Goal: Information Seeking & Learning: Learn about a topic

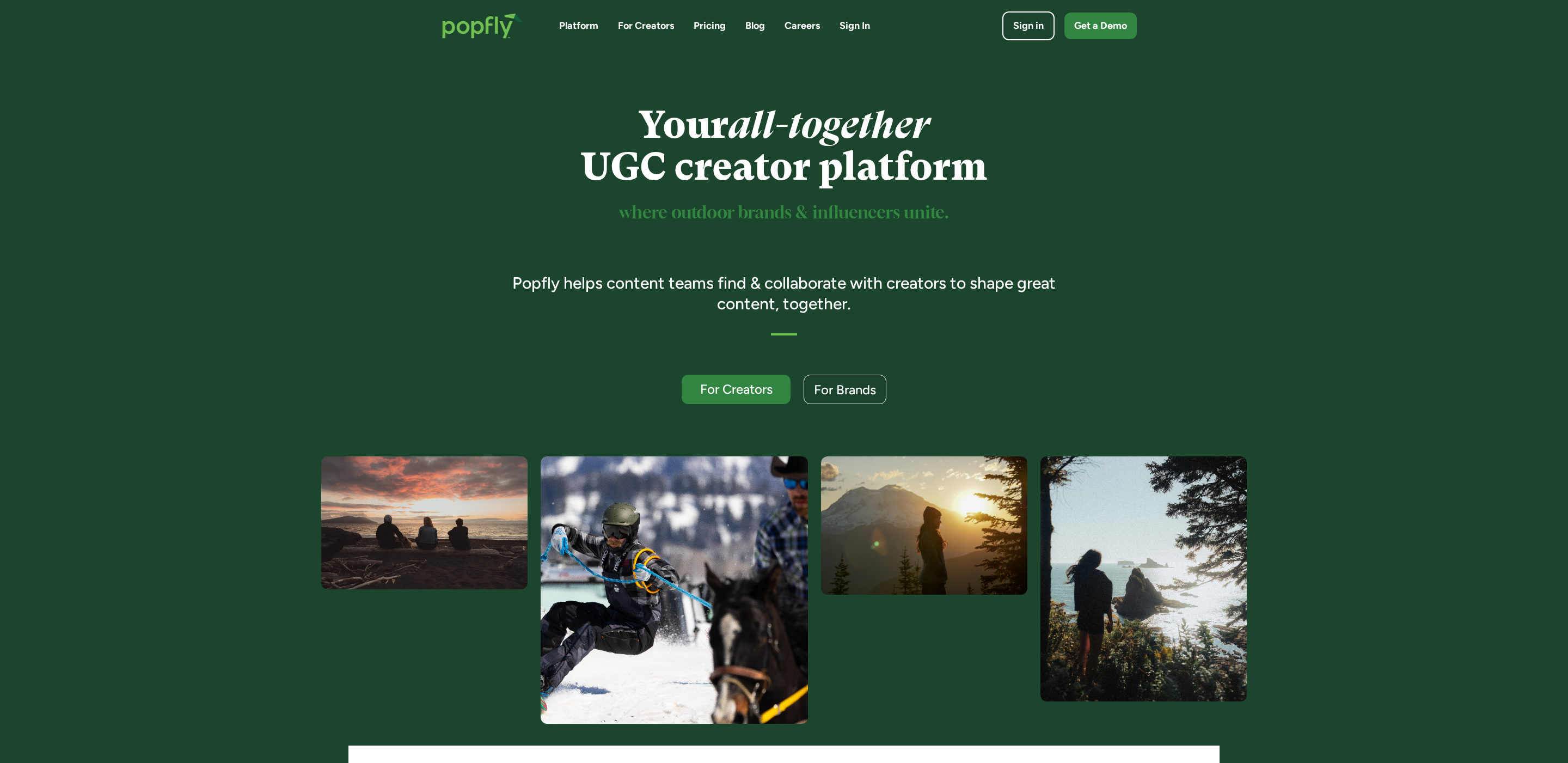
click at [738, 30] on div "Platform For Creators Pricing Blog Careers Sign In" at bounding box center [714, 25] width 311 height 14
click at [740, 29] on div "Platform For Creators Pricing Blog Careers Sign In" at bounding box center [714, 25] width 311 height 14
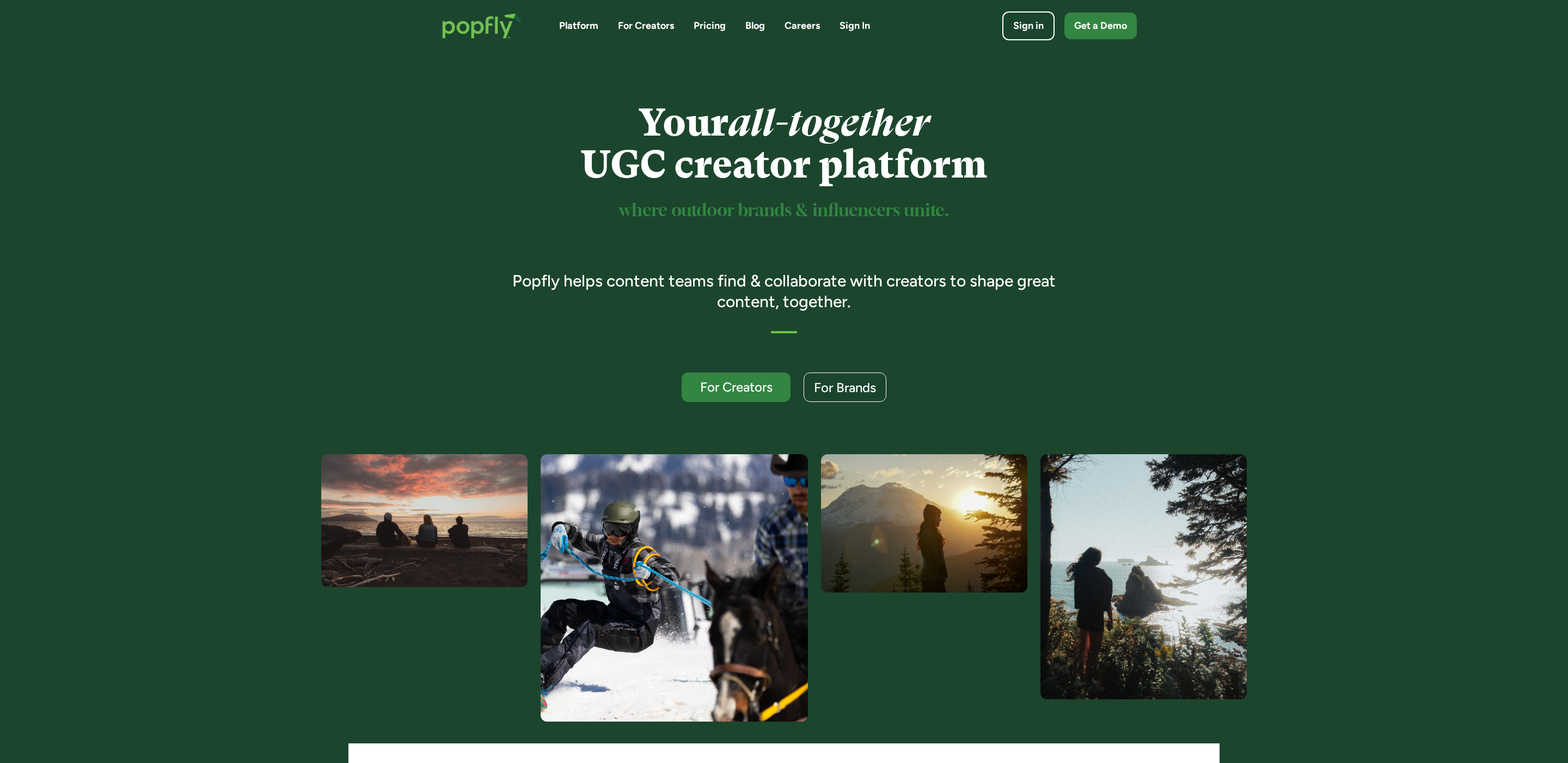
click at [752, 25] on link "Blog" at bounding box center [755, 25] width 20 height 14
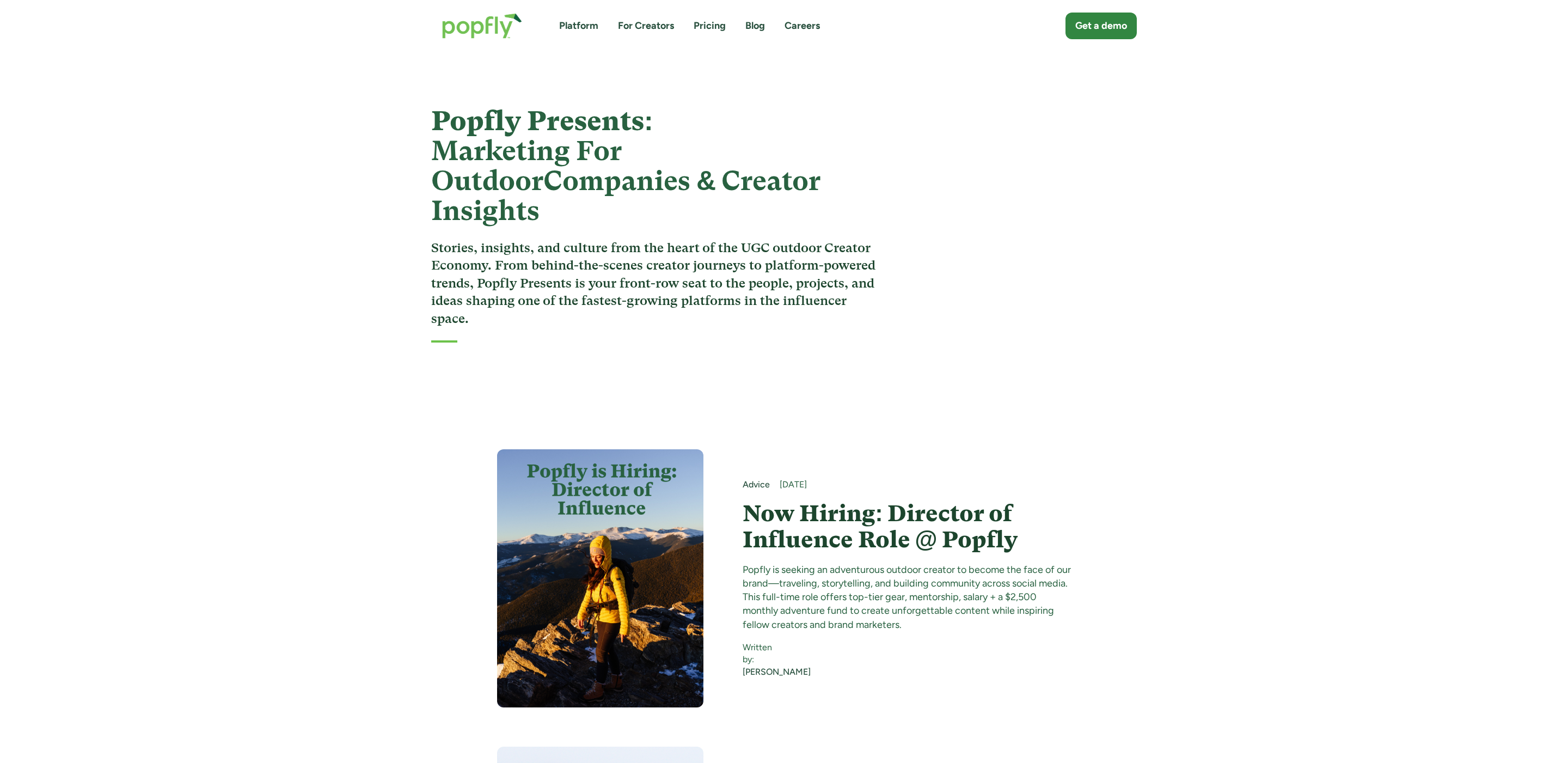
click at [816, 500] on h4 "Now Hiring: Director of Influence Role @ Popfly" at bounding box center [907, 527] width 329 height 53
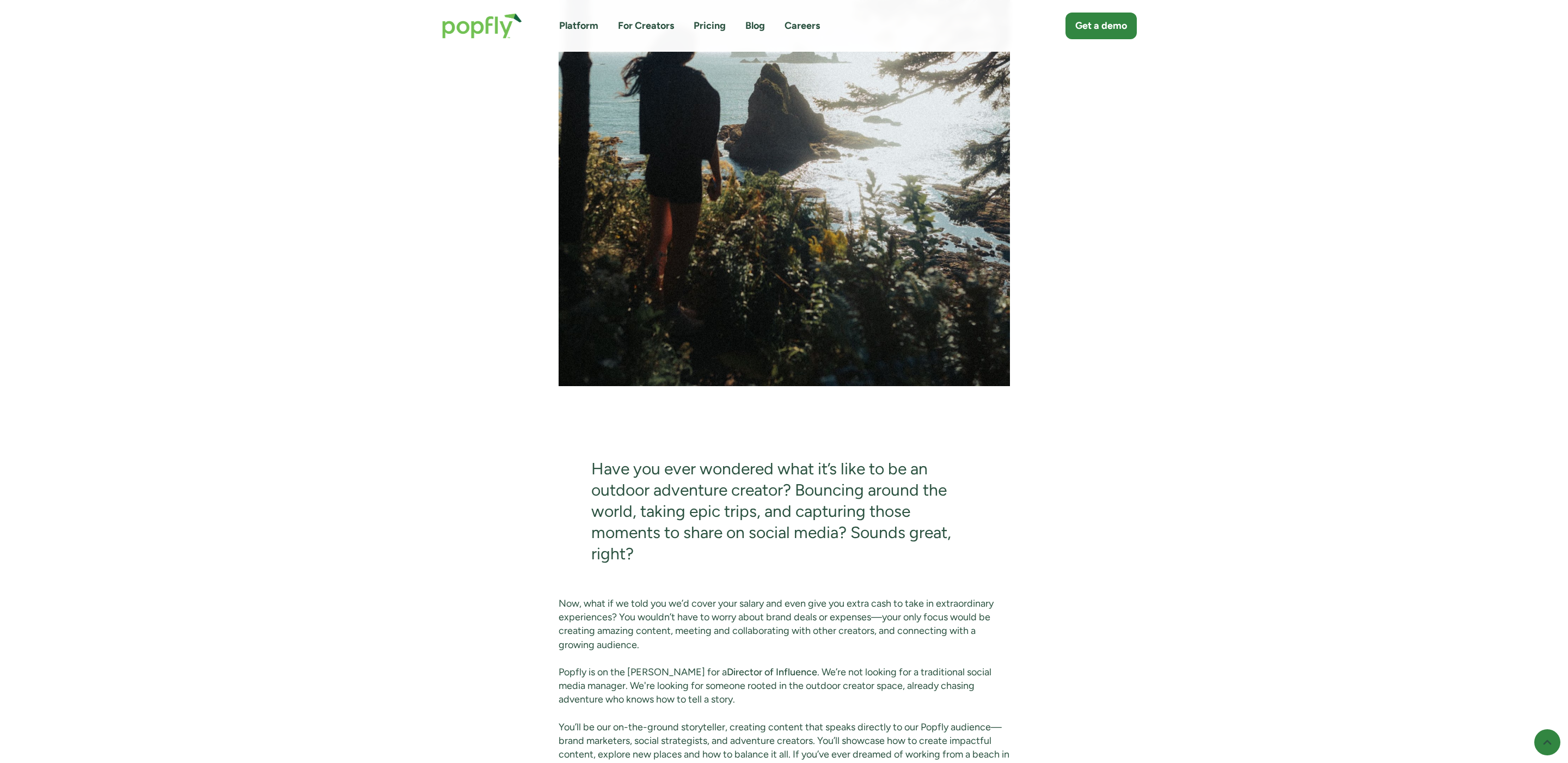
scroll to position [1087, 0]
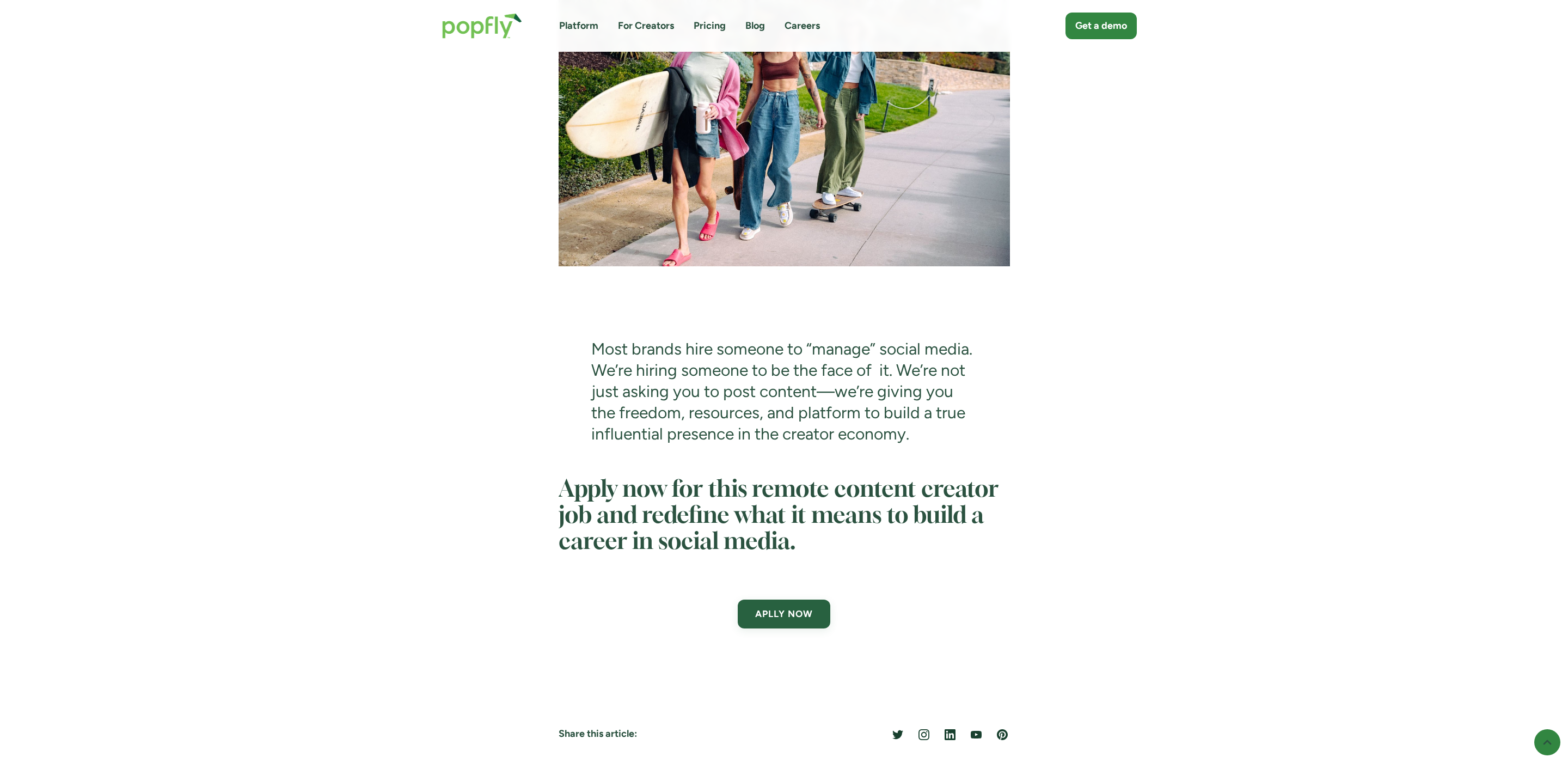
scroll to position [3396, 0]
